Goal: Navigation & Orientation: Find specific page/section

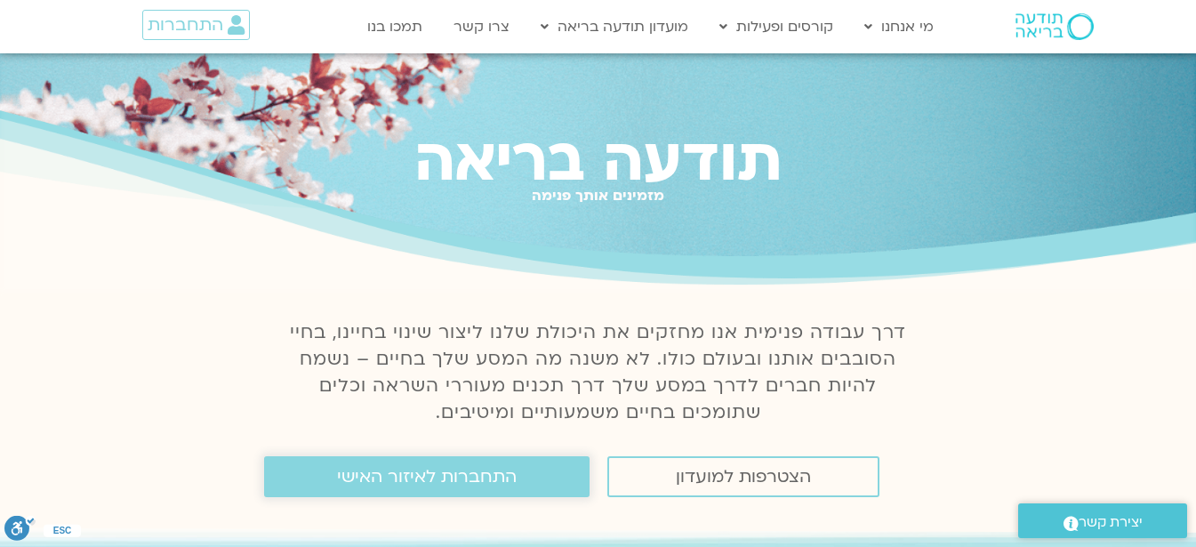
click at [396, 474] on span "התחברות לאיזור האישי" at bounding box center [427, 477] width 180 height 20
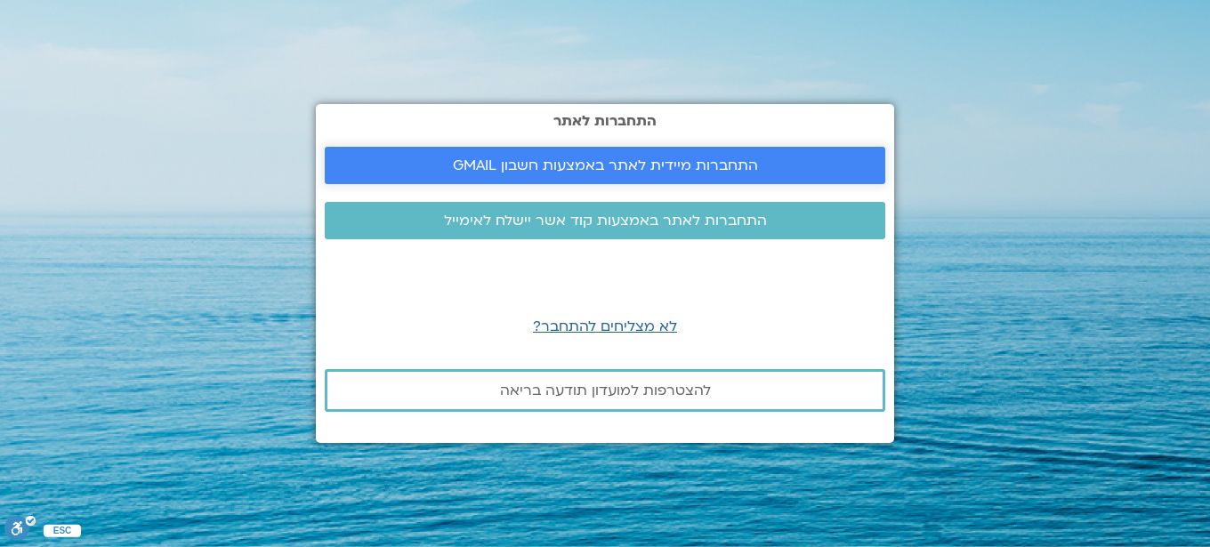
click at [583, 173] on span "התחברות מיידית לאתר באמצעות חשבון GMAIL" at bounding box center [605, 165] width 305 height 16
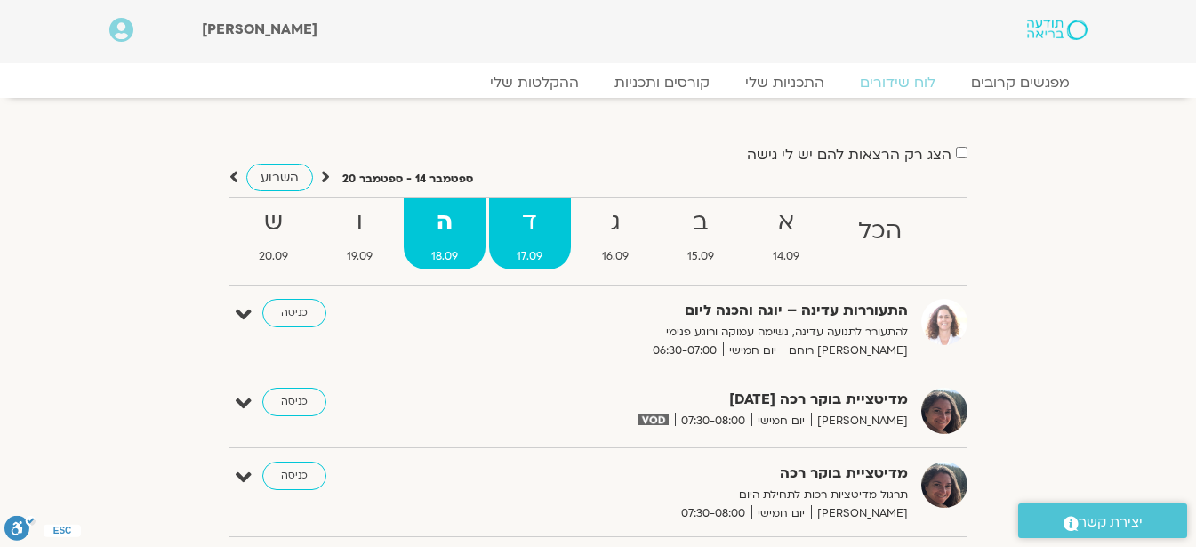
click at [519, 217] on strong "ד" at bounding box center [529, 223] width 81 height 40
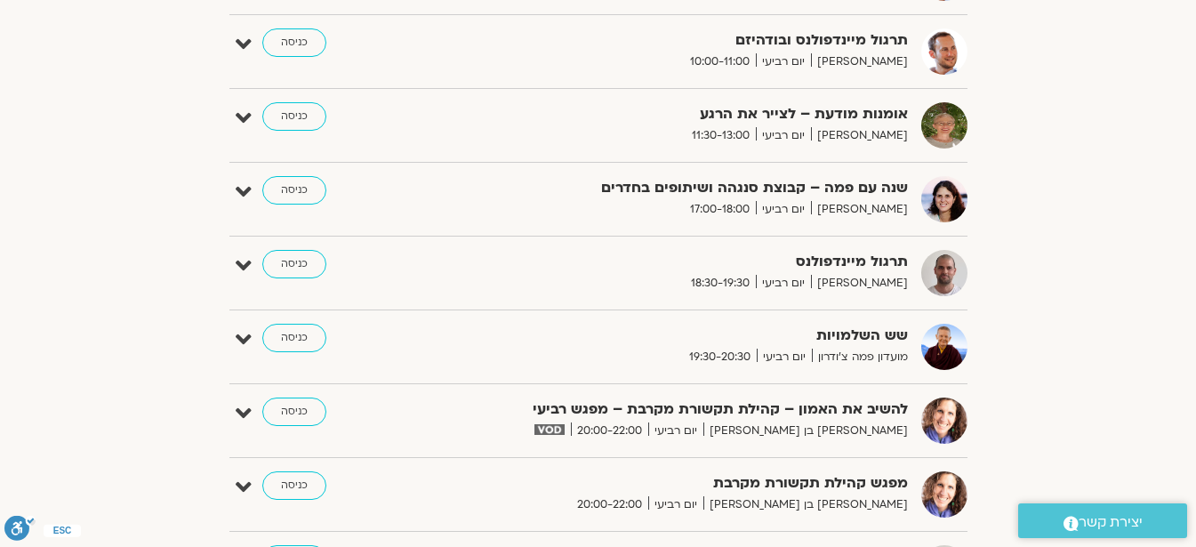
scroll to position [1352, 0]
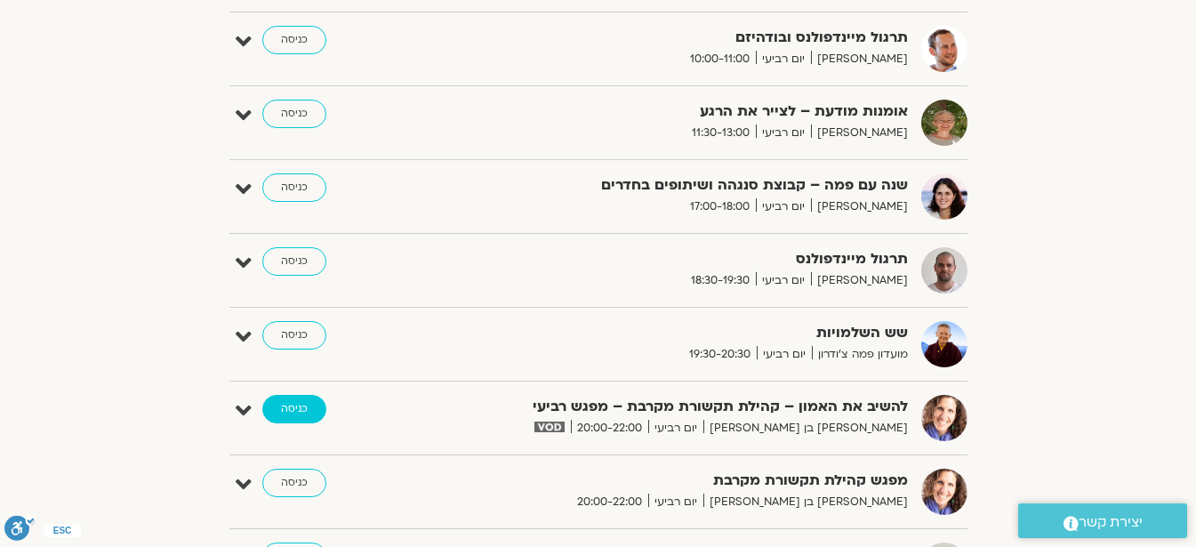
click at [289, 408] on link "כניסה" at bounding box center [294, 409] width 64 height 28
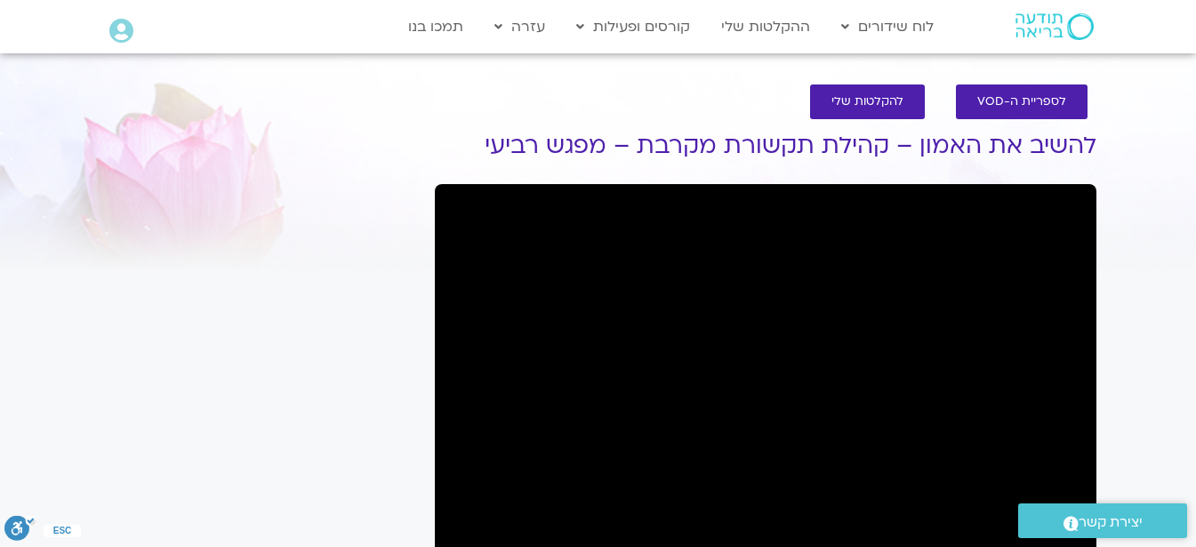
scroll to position [9, 0]
